Goal: Task Accomplishment & Management: Manage account settings

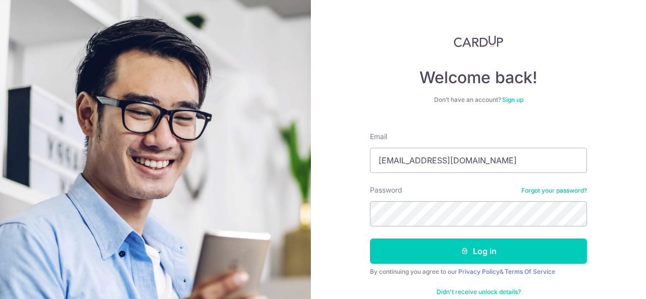
type input "[EMAIL_ADDRESS][DOMAIN_NAME]"
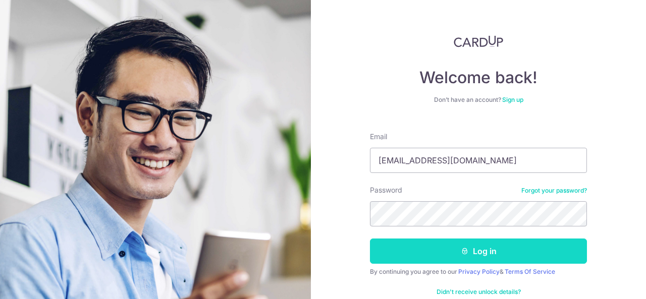
click at [449, 253] on button "Log in" at bounding box center [478, 251] width 217 height 25
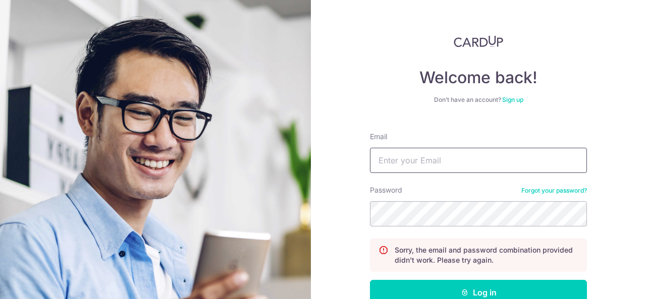
click at [463, 159] on input "Email" at bounding box center [478, 160] width 217 height 25
type input "[EMAIL_ADDRESS][DOMAIN_NAME]"
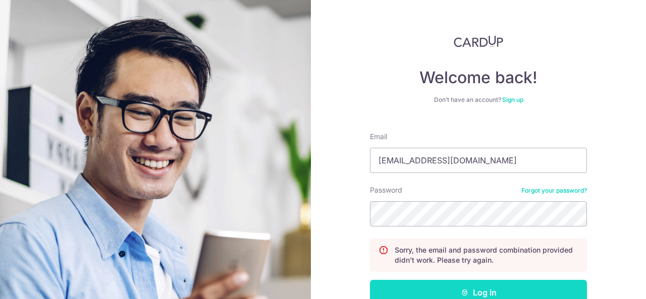
click at [468, 289] on button "Log in" at bounding box center [478, 292] width 217 height 25
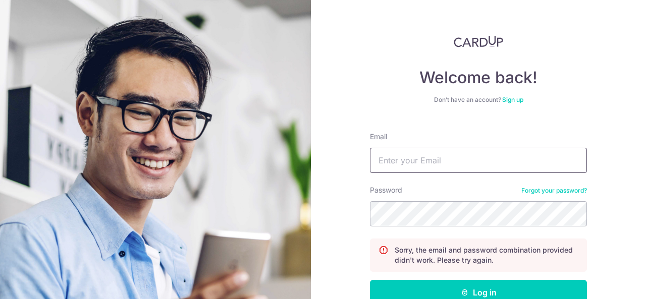
click at [471, 159] on input "Email" at bounding box center [478, 160] width 217 height 25
type input "[EMAIL_ADDRESS][DOMAIN_NAME]"
click at [536, 189] on link "Forgot your password?" at bounding box center [554, 191] width 66 height 8
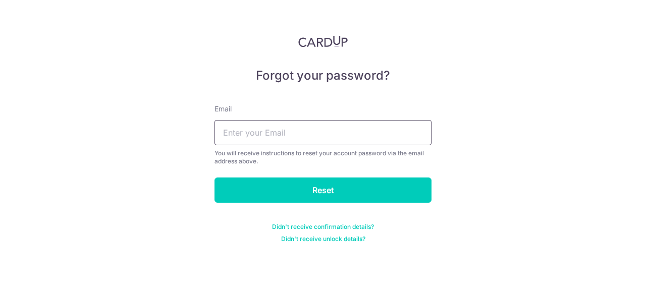
click at [315, 140] on input "text" at bounding box center [322, 132] width 217 height 25
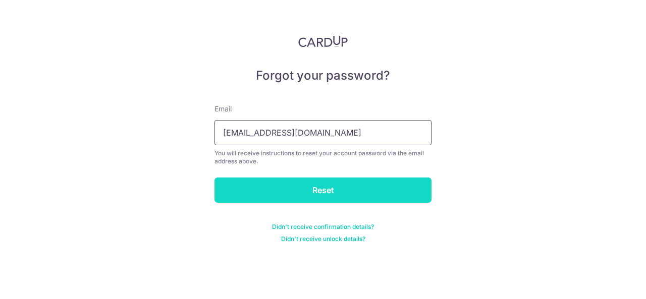
type input "[EMAIL_ADDRESS][DOMAIN_NAME]"
click at [317, 190] on input "Reset" at bounding box center [322, 190] width 217 height 25
